Goal: Check status: Check status

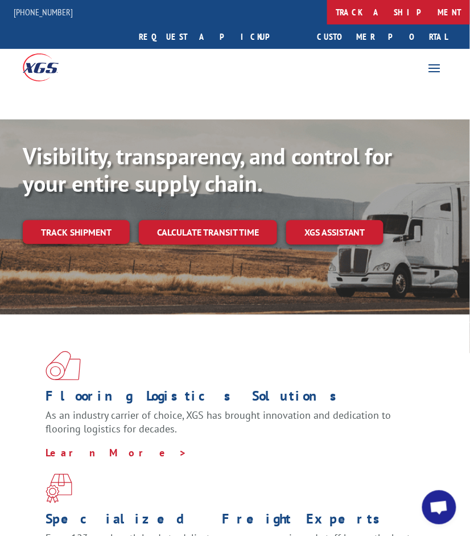
click at [327, 16] on link "track a shipment" at bounding box center [398, 12] width 143 height 24
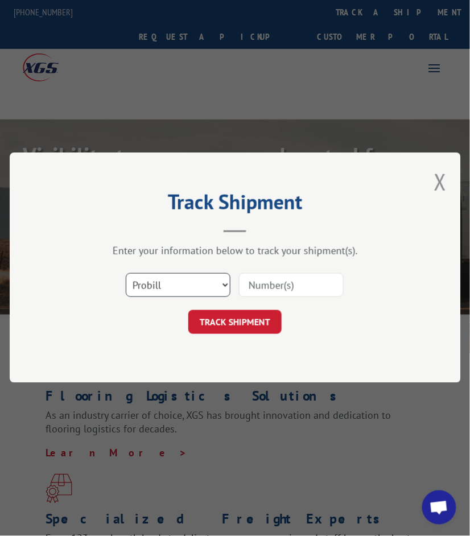
click at [188, 293] on select "Select category... Probill BOL PO" at bounding box center [178, 286] width 105 height 24
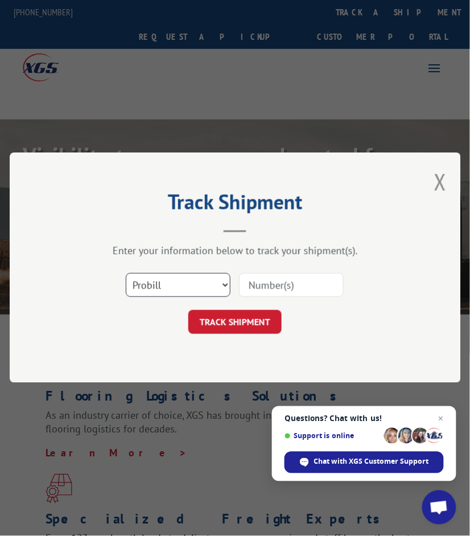
select select "bol"
click at [126, 274] on select "Select category... Probill BOL PO" at bounding box center [178, 286] width 105 height 24
click at [270, 289] on input at bounding box center [291, 286] width 105 height 24
paste input "886445"
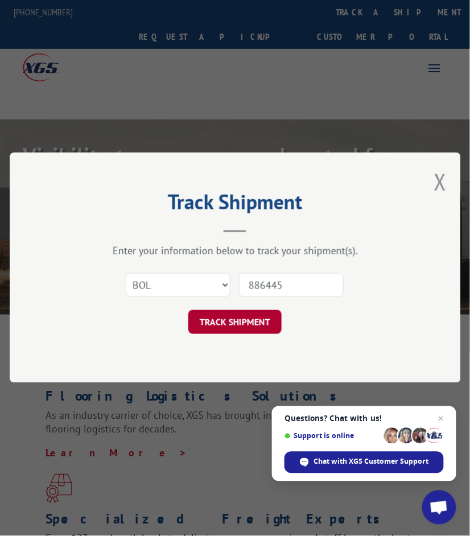
type input "886445"
click at [252, 318] on button "TRACK SHIPMENT" at bounding box center [234, 323] width 93 height 24
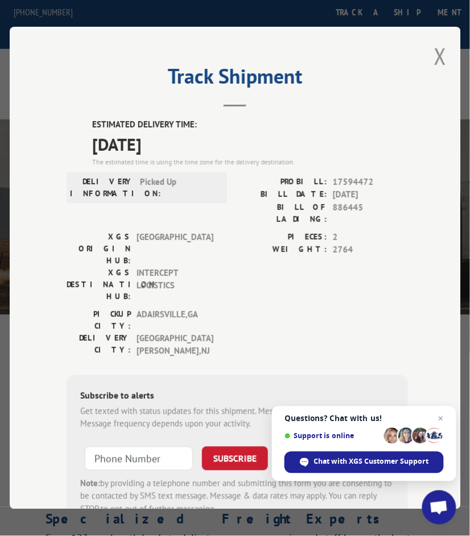
click at [434, 28] on div "Track Shipment ESTIMATED DELIVERY TIME: 09/09/2025 The estimated time is using …" at bounding box center [236, 268] width 452 height 483
click at [434, 54] on button "Close modal" at bounding box center [440, 56] width 13 height 30
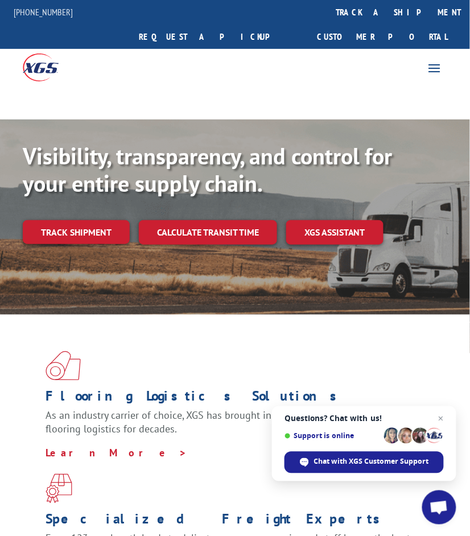
click at [255, 49] on div "For [PERSON_NAME] For Retailers Services Advantages Resources About For [PERSON…" at bounding box center [235, 67] width 470 height 36
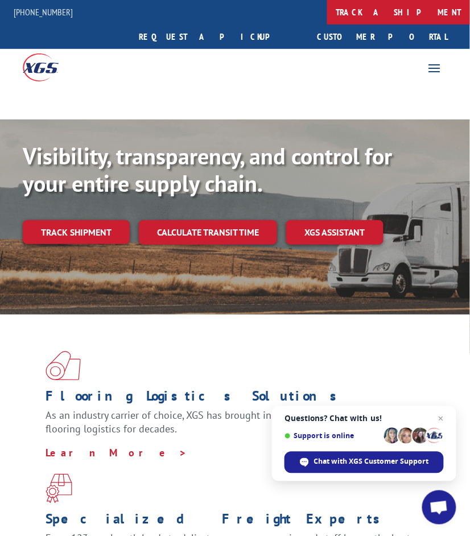
click at [327, 7] on link "track a shipment" at bounding box center [398, 12] width 143 height 24
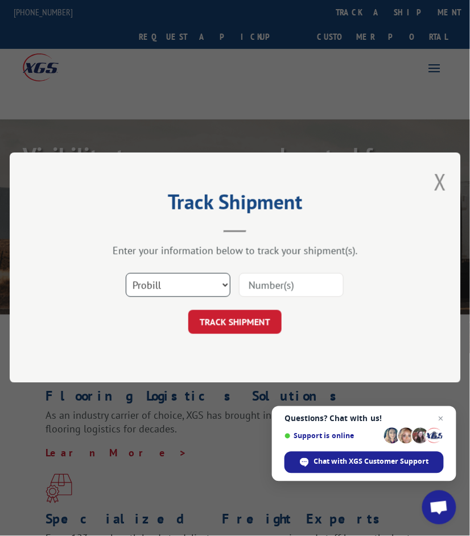
click at [185, 282] on select "Select category... Probill BOL PO" at bounding box center [178, 286] width 105 height 24
select select "bol"
click at [126, 274] on select "Select category... Probill BOL PO" at bounding box center [178, 286] width 105 height 24
click at [273, 285] on input at bounding box center [291, 286] width 105 height 24
paste input "2842614"
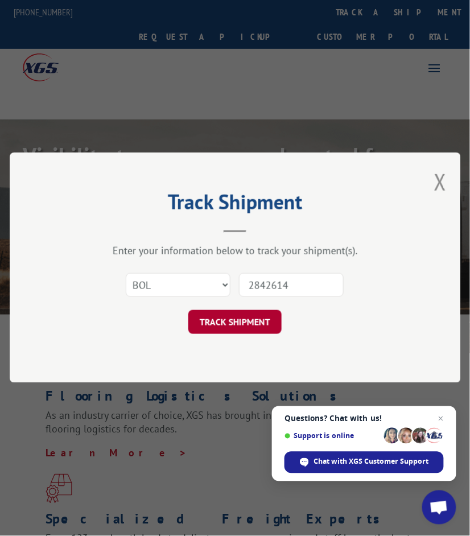
type input "2842614"
click at [249, 323] on button "TRACK SHIPMENT" at bounding box center [234, 323] width 93 height 24
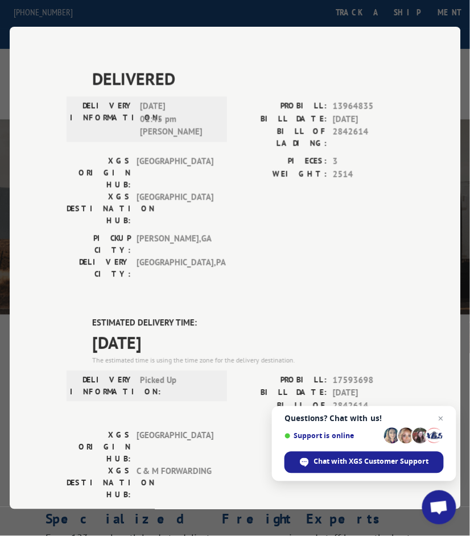
scroll to position [387, 0]
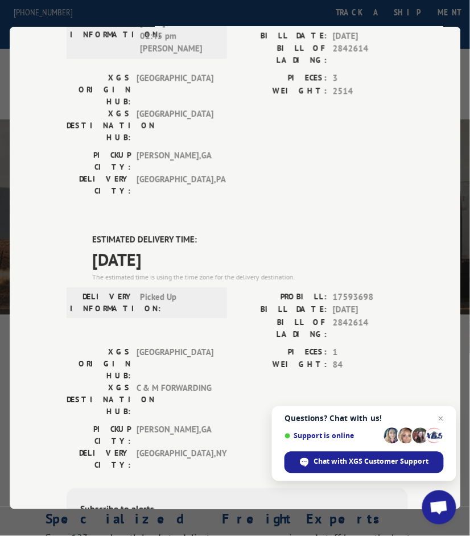
click at [188, 149] on span "[GEOGRAPHIC_DATA] , [GEOGRAPHIC_DATA]" at bounding box center [175, 161] width 77 height 24
